Goal: Use online tool/utility: Utilize a website feature to perform a specific function

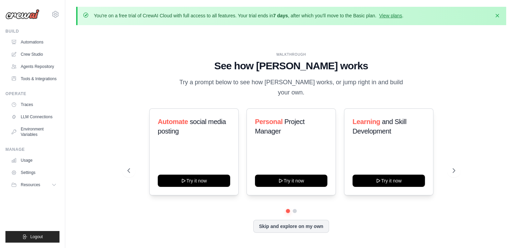
scroll to position [23, 0]
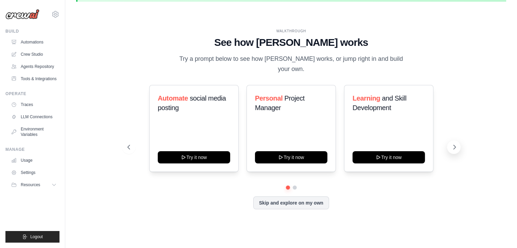
click at [450, 140] on button at bounding box center [454, 147] width 14 height 14
click at [50, 186] on button "Resources" at bounding box center [34, 184] width 51 height 11
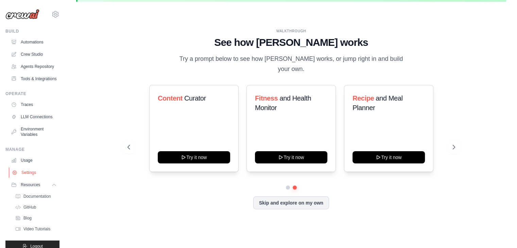
scroll to position [26, 0]
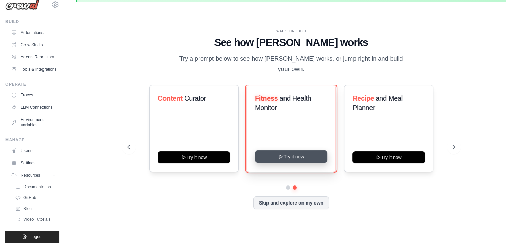
click at [280, 154] on icon at bounding box center [280, 156] width 5 height 5
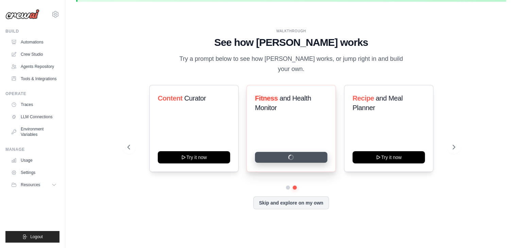
scroll to position [0, 0]
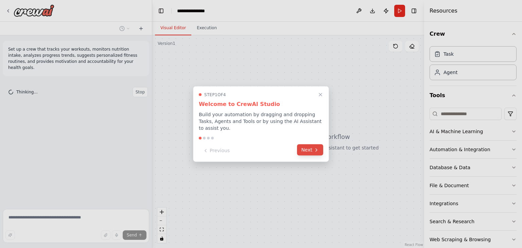
click at [308, 144] on button "Next" at bounding box center [310, 149] width 26 height 11
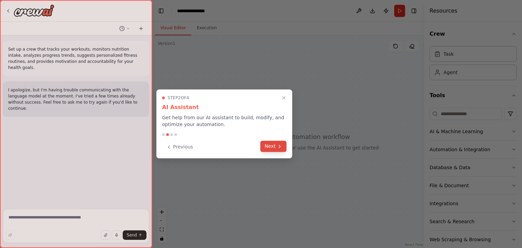
click at [270, 147] on button "Next" at bounding box center [273, 146] width 26 height 11
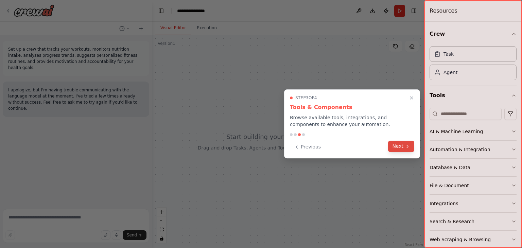
click at [408, 149] on icon at bounding box center [407, 146] width 5 height 5
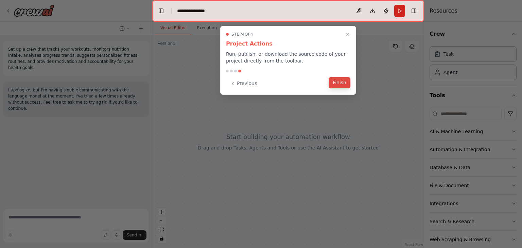
click at [339, 85] on button "Finish" at bounding box center [340, 82] width 22 height 11
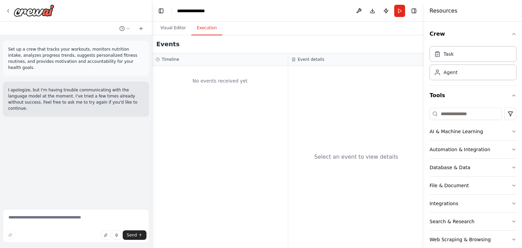
click at [214, 31] on button "Execution" at bounding box center [206, 28] width 31 height 14
click at [349, 114] on div "Select an event to view details" at bounding box center [356, 157] width 136 height 182
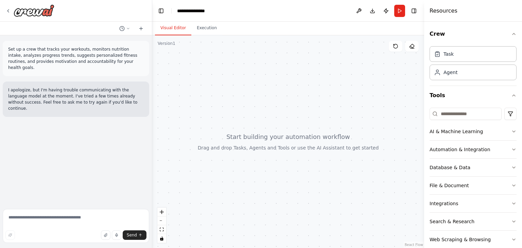
click at [169, 26] on button "Visual Editor" at bounding box center [173, 28] width 36 height 14
click at [478, 138] on button "AI & Machine Learning" at bounding box center [473, 132] width 87 height 18
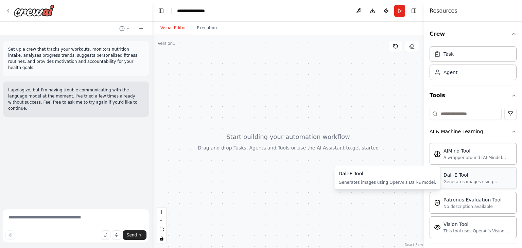
click at [446, 181] on div "Generates images using OpenAI's Dall-E model." at bounding box center [478, 181] width 69 height 5
click at [443, 178] on div "Dall-E Tool Generates images using OpenAI's Dall-E model." at bounding box center [473, 178] width 78 height 13
click at [431, 182] on div "Dall-E Tool Generates images using OpenAI's Dall-E model." at bounding box center [473, 178] width 87 height 22
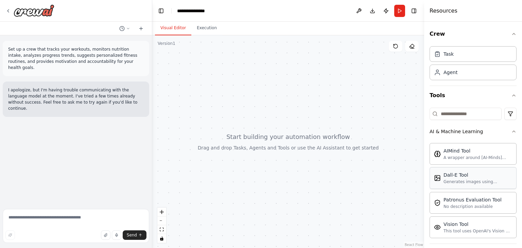
click at [447, 187] on div "Dall-E Tool Generates images using OpenAI's Dall-E model." at bounding box center [473, 178] width 87 height 22
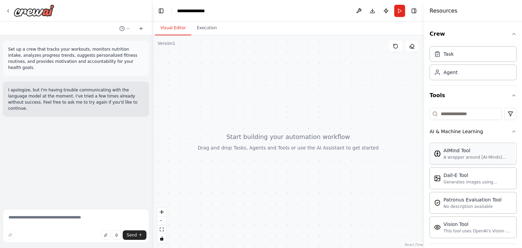
click at [449, 152] on div "AIMind Tool" at bounding box center [478, 150] width 69 height 7
click at [88, 216] on textarea at bounding box center [76, 226] width 147 height 34
click at [320, 178] on div at bounding box center [288, 141] width 272 height 213
click at [82, 217] on textarea at bounding box center [76, 226] width 147 height 34
click at [75, 221] on textarea "**********" at bounding box center [76, 226] width 147 height 34
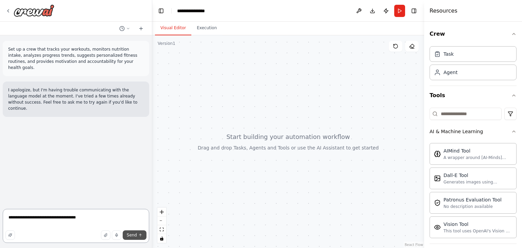
type textarea "**********"
click at [129, 238] on button "Send" at bounding box center [135, 235] width 24 height 10
